Goal: Information Seeking & Learning: Learn about a topic

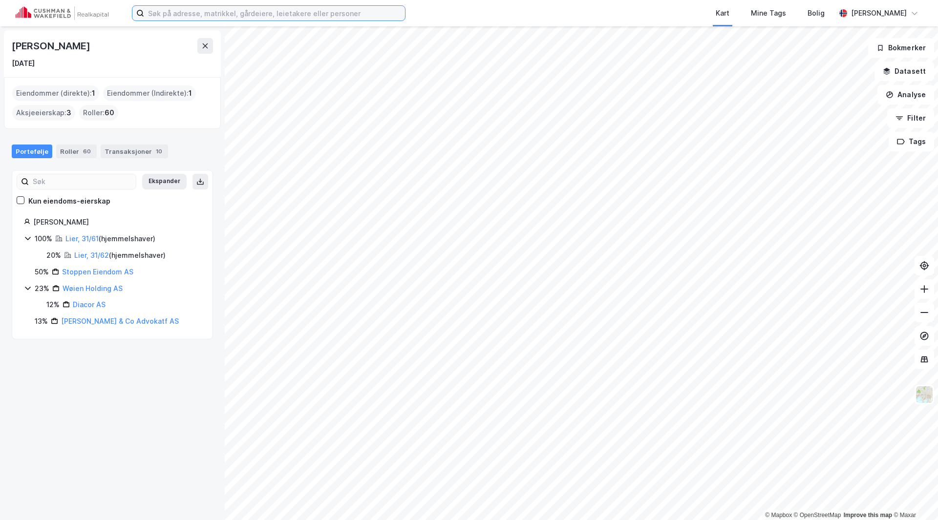
click at [191, 13] on input at bounding box center [274, 13] width 261 height 15
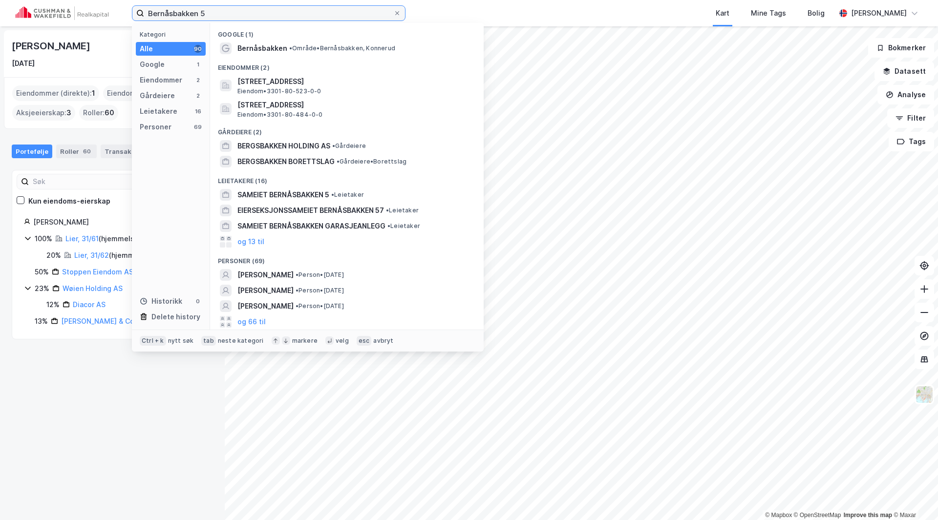
type input "Bernåsbakken 5"
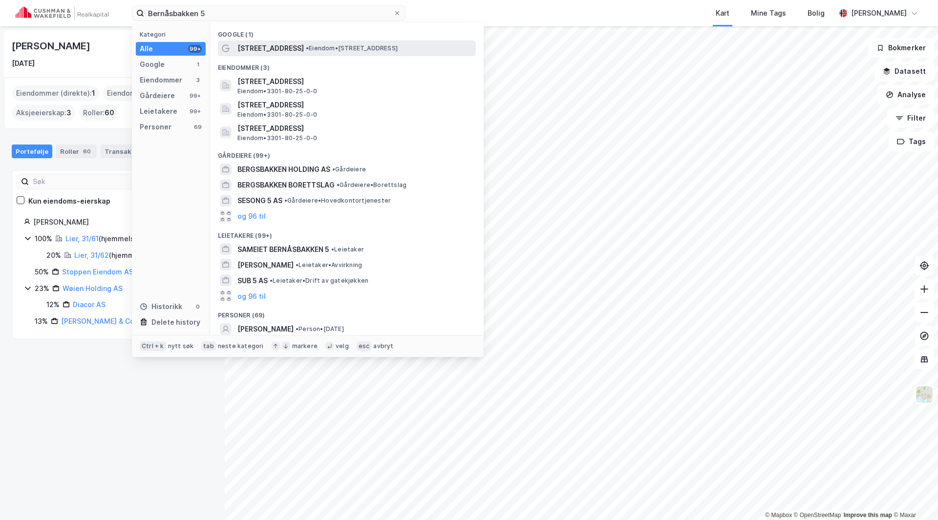
click at [253, 48] on span "[STREET_ADDRESS]" at bounding box center [270, 48] width 66 height 12
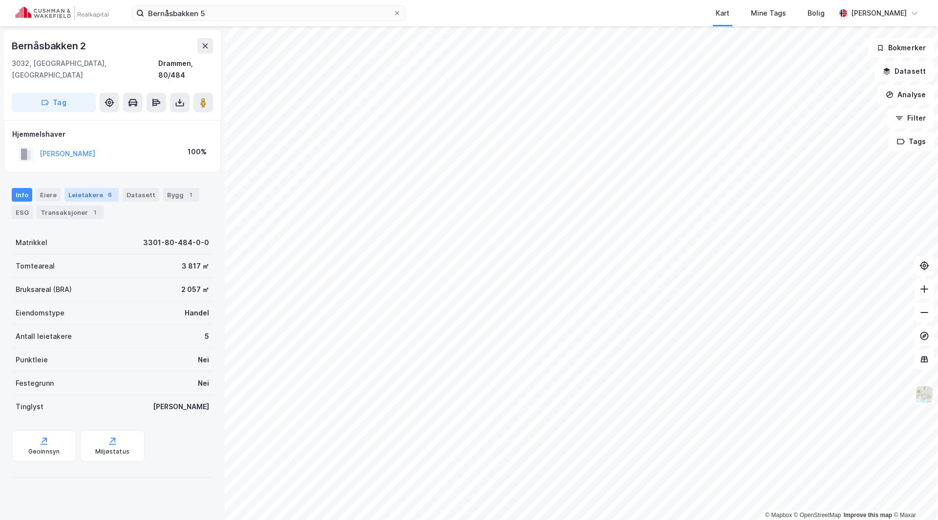
click at [81, 188] on div "Leietakere 6" at bounding box center [91, 195] width 54 height 14
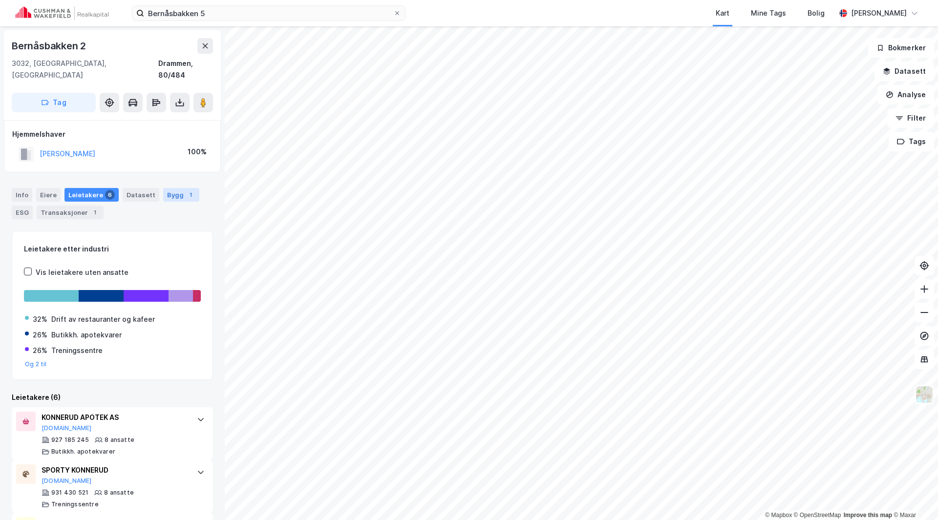
click at [170, 188] on div "Bygg 1" at bounding box center [181, 195] width 36 height 14
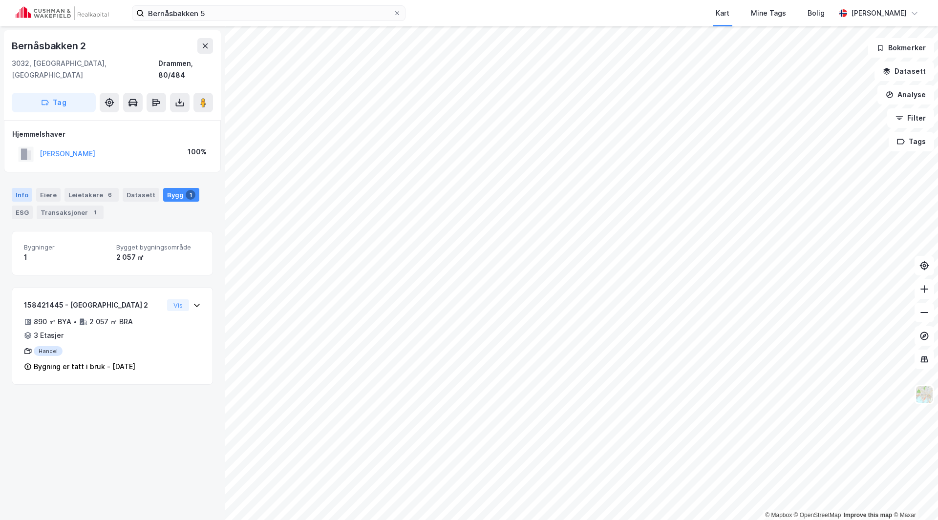
click at [21, 188] on div "Info" at bounding box center [22, 195] width 21 height 14
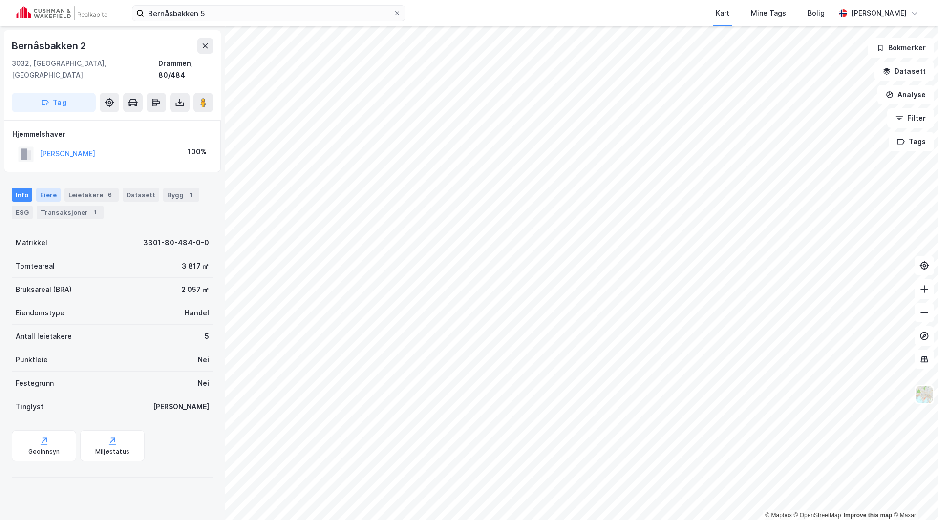
click at [45, 188] on div "Eiere" at bounding box center [48, 195] width 24 height 14
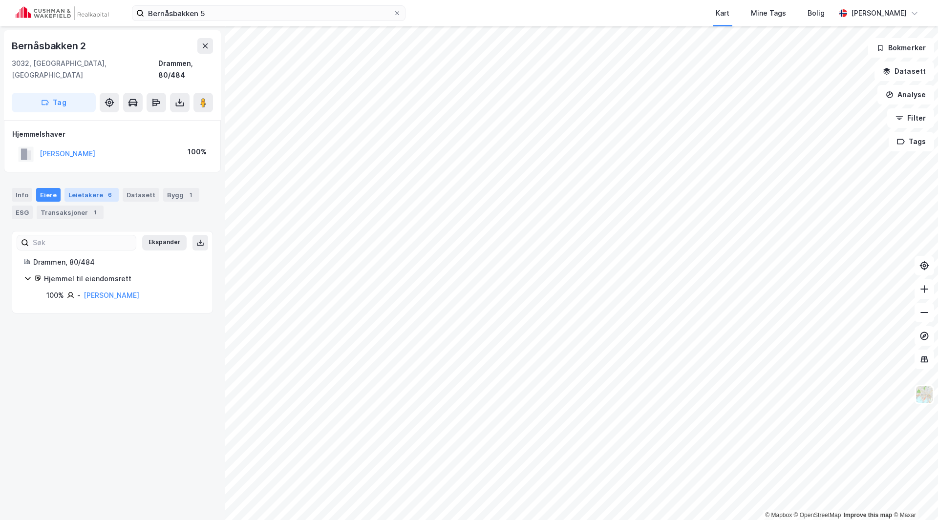
click at [76, 188] on div "Leietakere 6" at bounding box center [91, 195] width 54 height 14
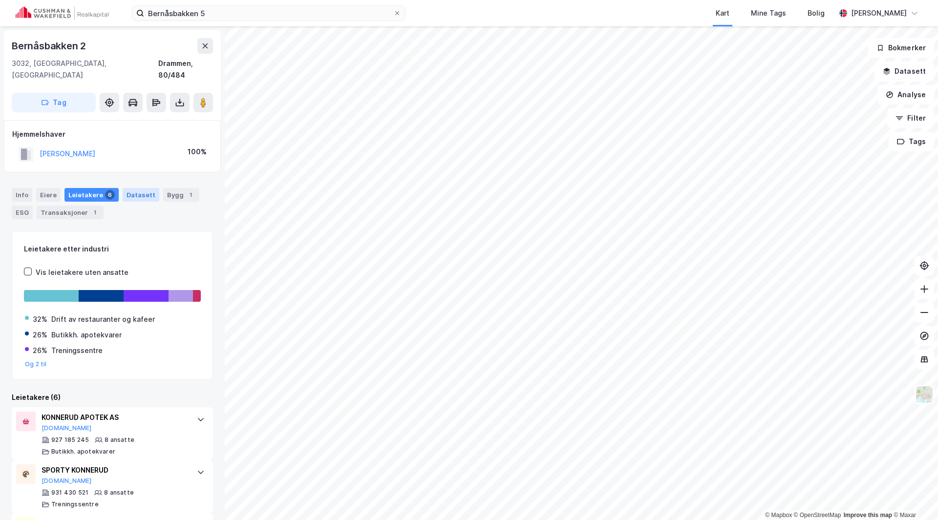
click at [129, 189] on div "Datasett" at bounding box center [141, 195] width 37 height 14
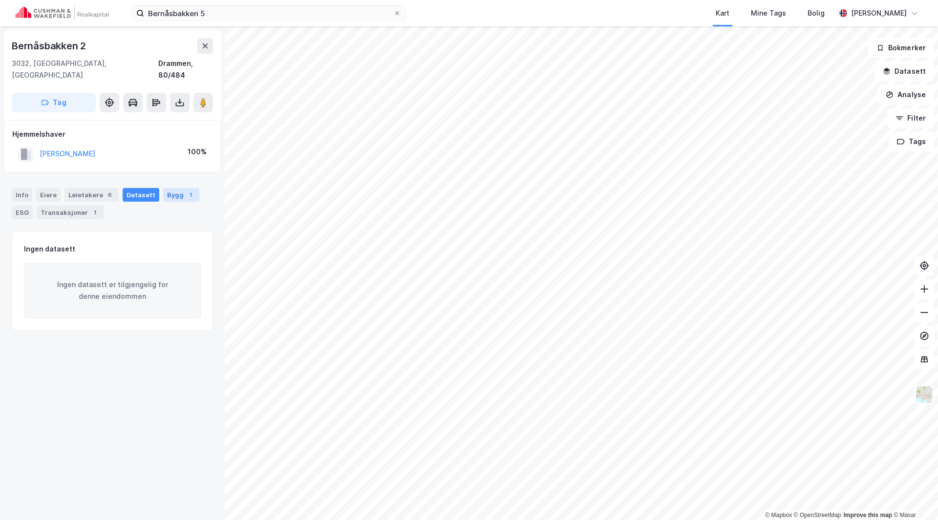
click at [169, 188] on div "Bygg 1" at bounding box center [181, 195] width 36 height 14
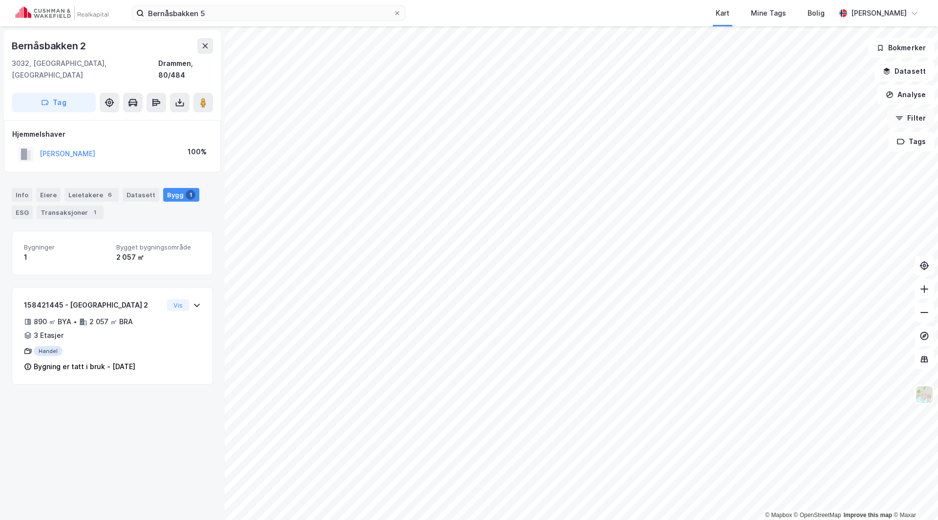
click at [911, 118] on button "Filter" at bounding box center [910, 118] width 47 height 20
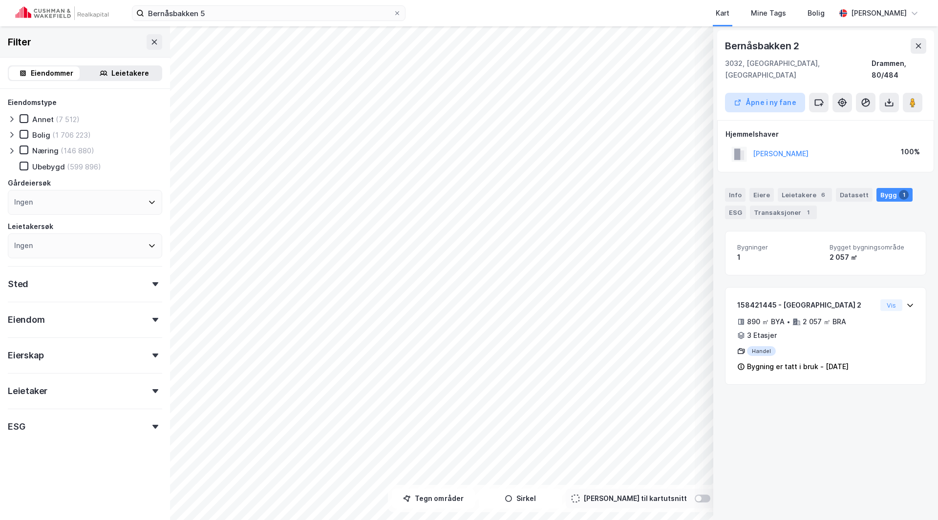
click at [776, 93] on button "Åpne i ny fane" at bounding box center [765, 103] width 80 height 20
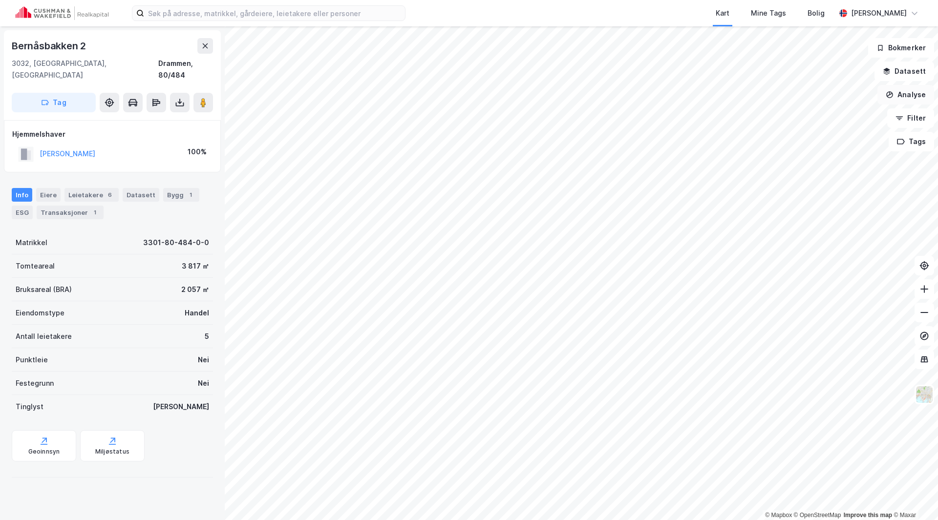
click at [910, 94] on button "Analyse" at bounding box center [905, 95] width 57 height 20
click at [902, 72] on button "Datasett" at bounding box center [904, 72] width 60 height 20
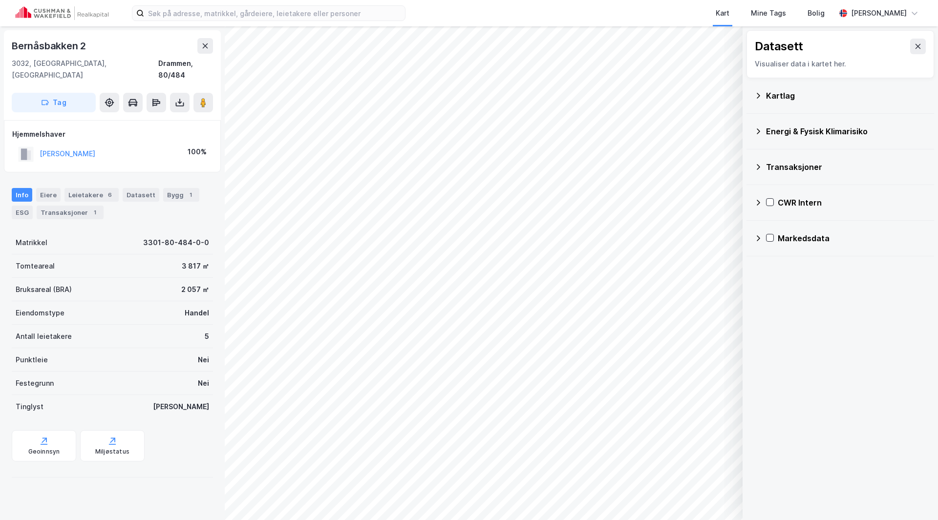
click at [758, 98] on icon at bounding box center [758, 96] width 8 height 8
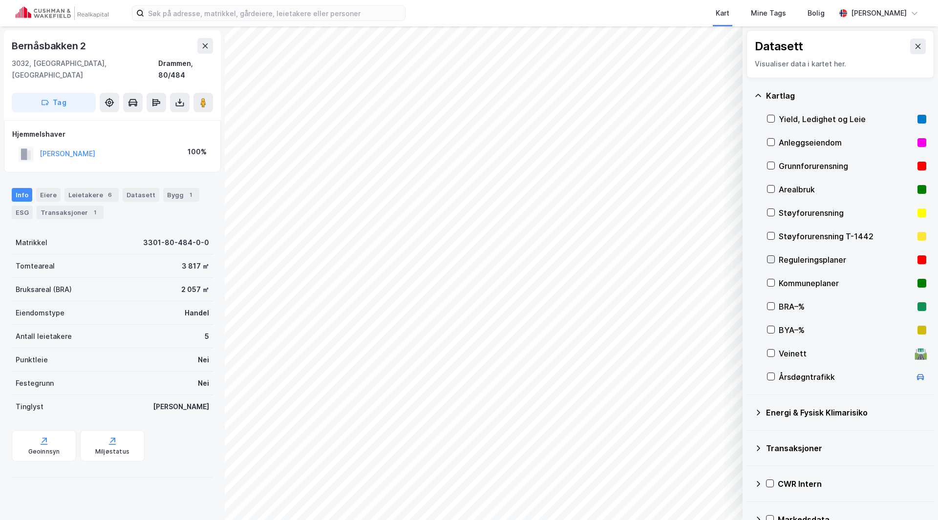
click at [771, 259] on icon at bounding box center [770, 259] width 7 height 7
click at [769, 298] on div "BRA–%" at bounding box center [846, 306] width 159 height 23
click at [771, 329] on icon at bounding box center [770, 329] width 7 height 7
click at [771, 284] on icon at bounding box center [770, 282] width 7 height 7
click at [772, 280] on icon at bounding box center [770, 282] width 7 height 7
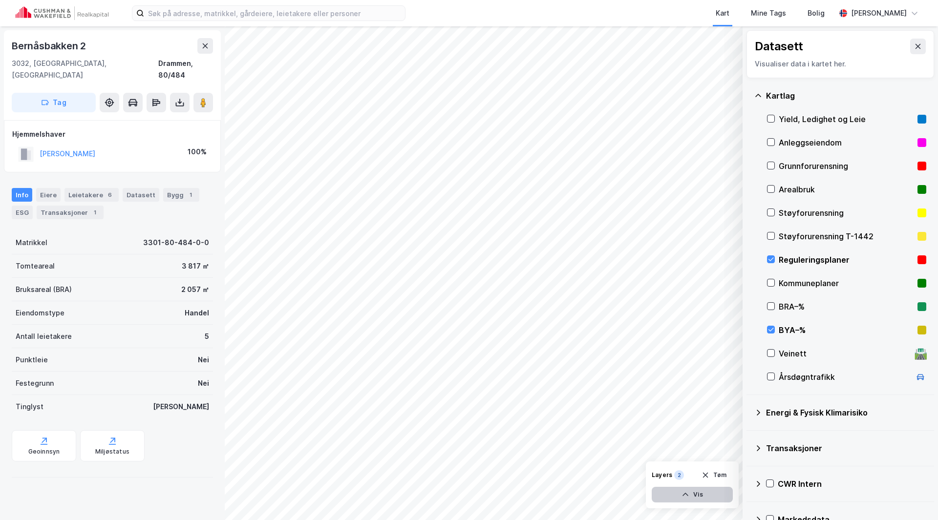
click at [686, 494] on icon "button" at bounding box center [685, 495] width 8 height 8
click at [704, 471] on icon at bounding box center [705, 473] width 5 height 5
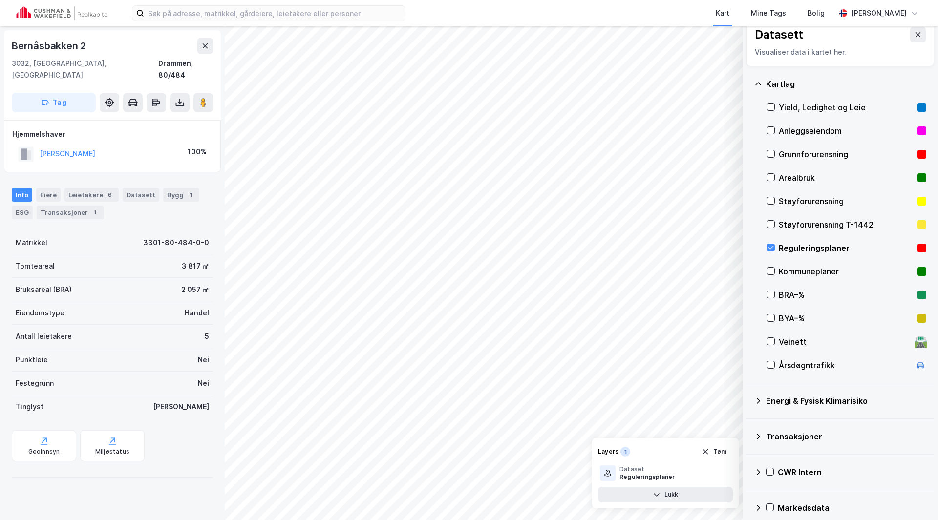
scroll to position [21, 0]
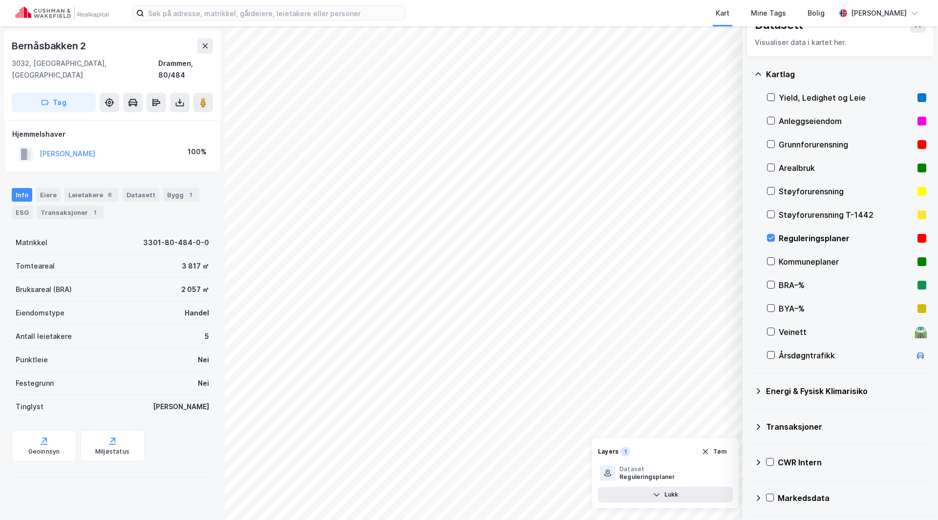
click at [917, 236] on rect at bounding box center [921, 238] width 9 height 9
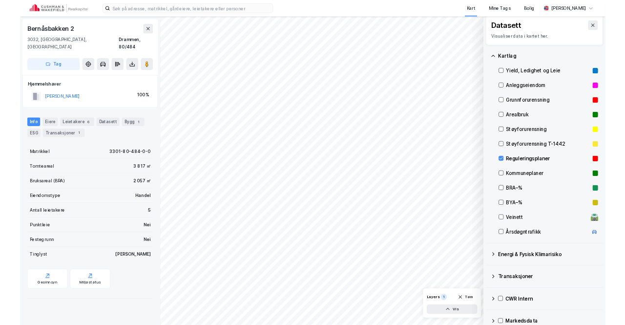
scroll to position [0, 0]
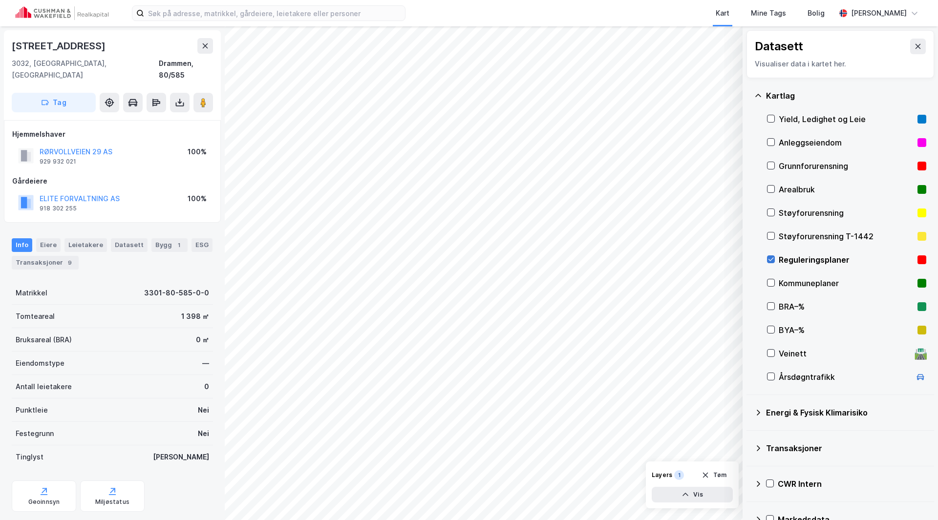
click at [773, 260] on icon at bounding box center [770, 259] width 7 height 7
